Goal: Task Accomplishment & Management: Manage account settings

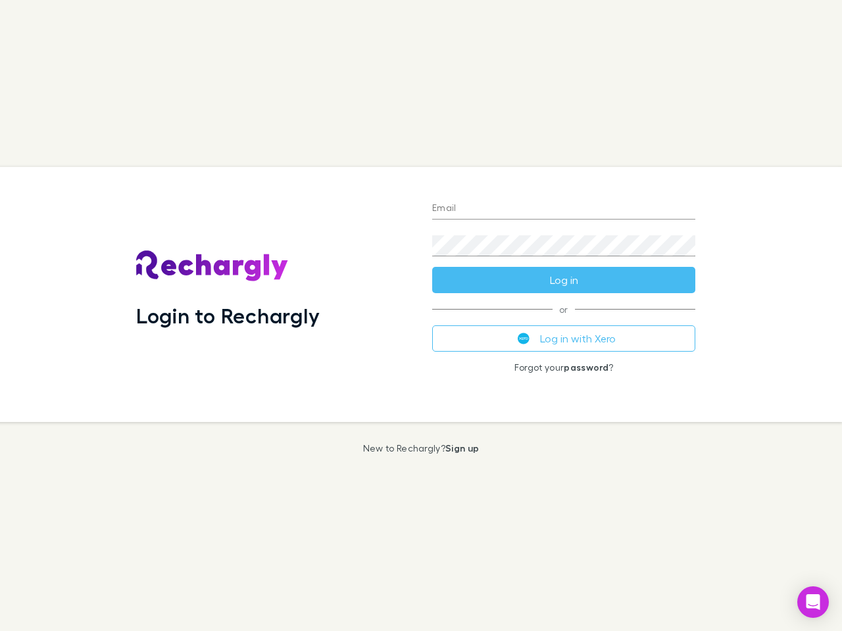
click at [421, 316] on div "Login to Rechargly" at bounding box center [274, 294] width 296 height 255
click at [563, 209] on input "Email" at bounding box center [563, 209] width 263 height 21
click at [563, 280] on button "Log in" at bounding box center [563, 280] width 263 height 26
click at [563, 339] on div "Email Password Log in or Log in with Xero Forgot your password ?" at bounding box center [563, 294] width 284 height 255
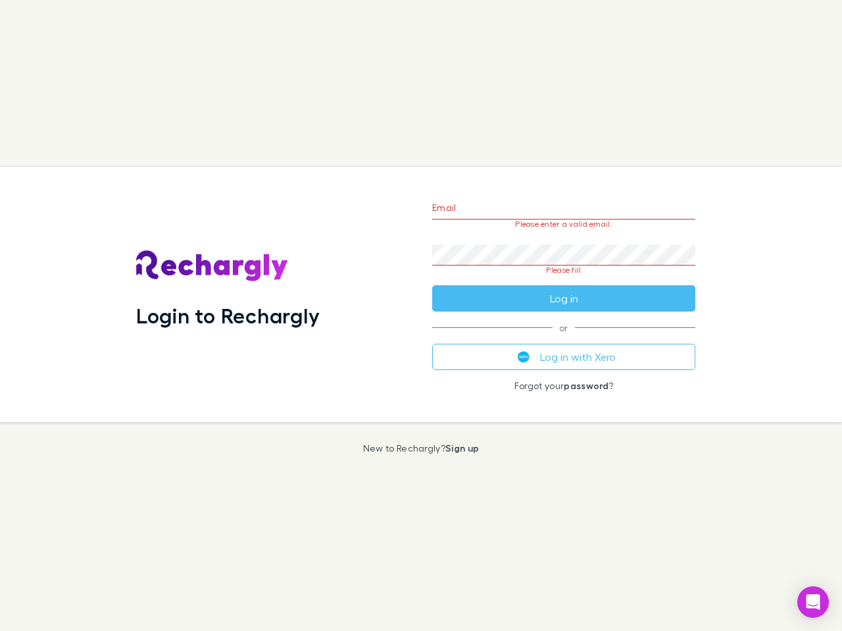
click at [813, 602] on icon "Open Intercom Messenger" at bounding box center [813, 602] width 14 height 16
